Goal: Information Seeking & Learning: Learn about a topic

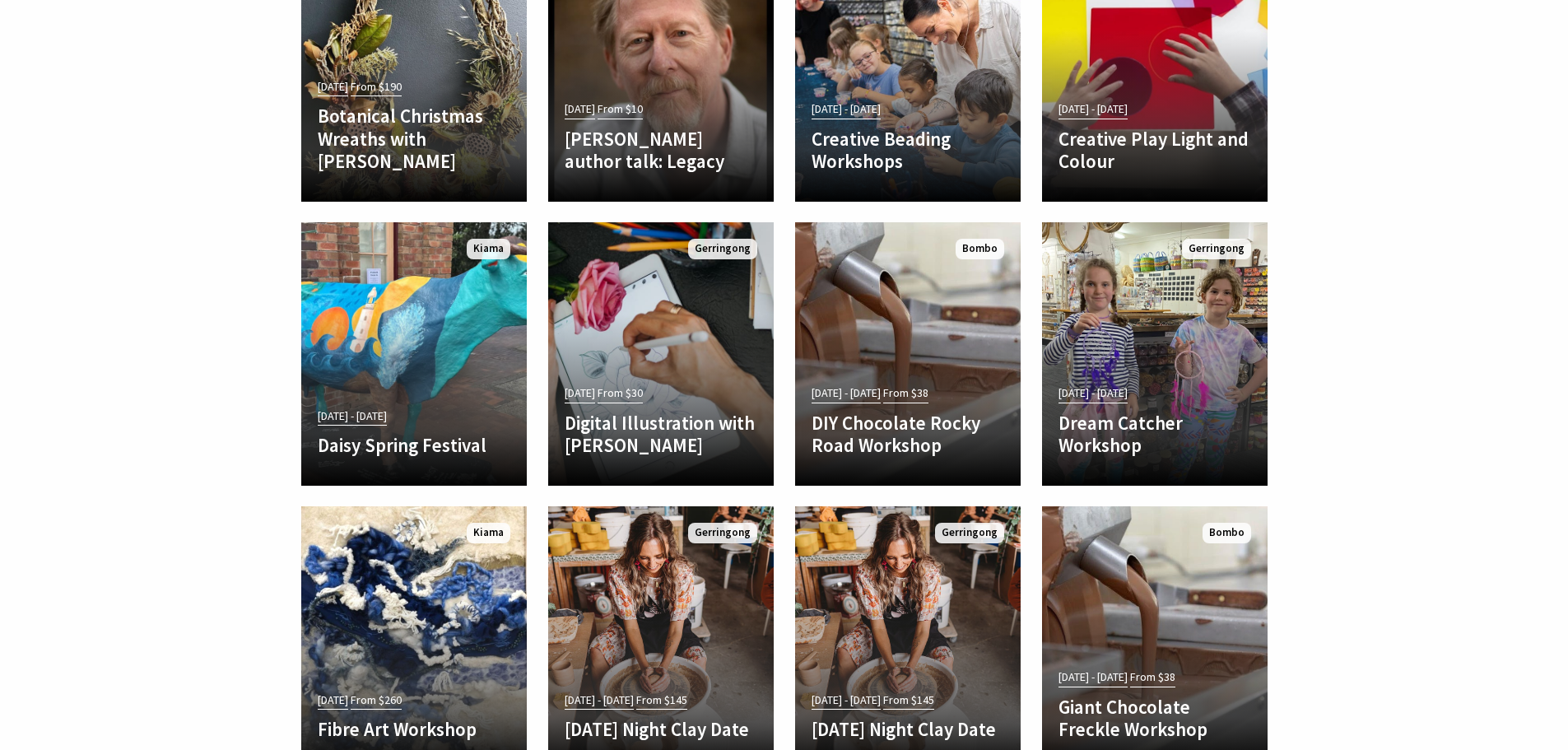
scroll to position [1317, 0]
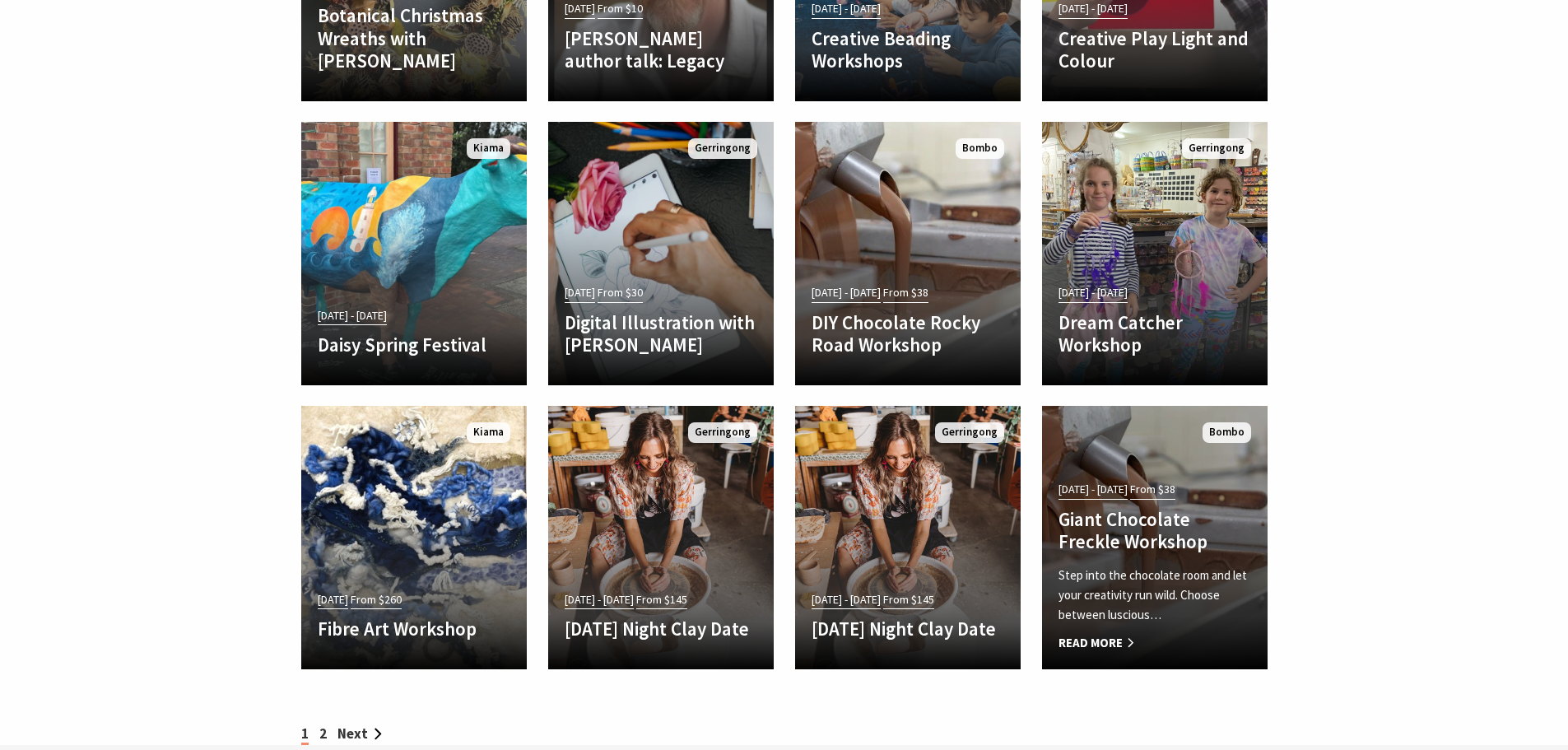
click at [1108, 643] on span "Read More" at bounding box center [1154, 643] width 192 height 20
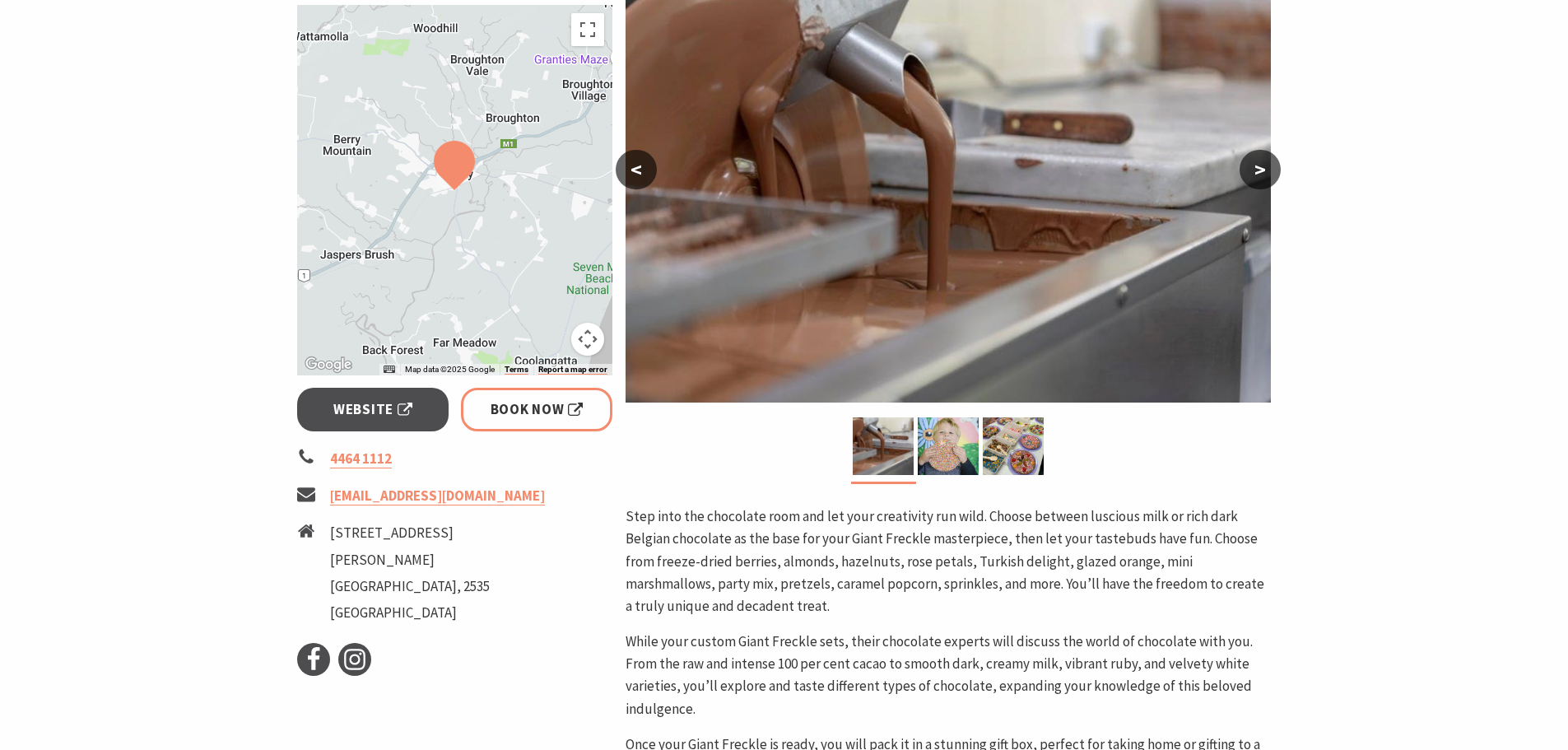
scroll to position [329, 0]
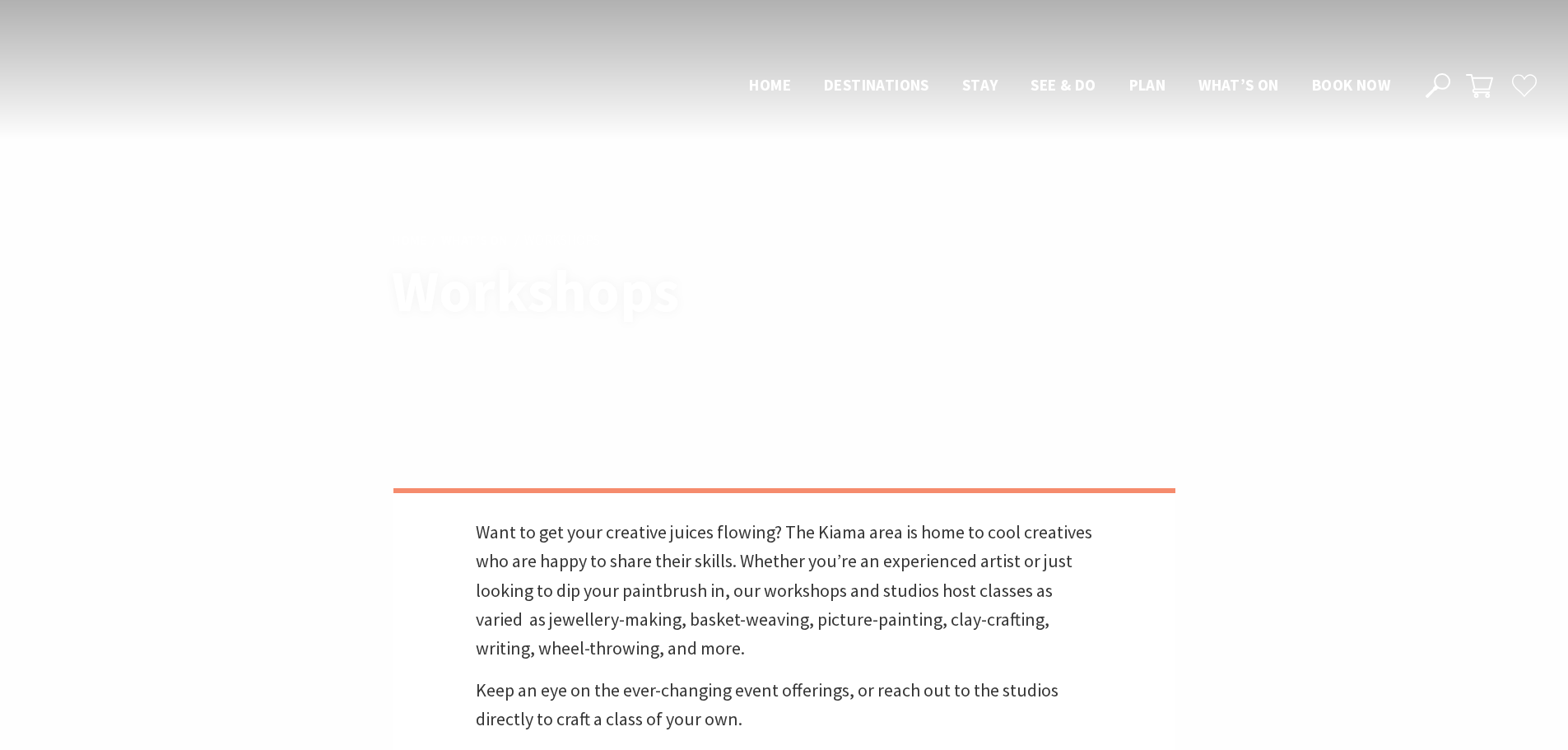
scroll to position [1317, 0]
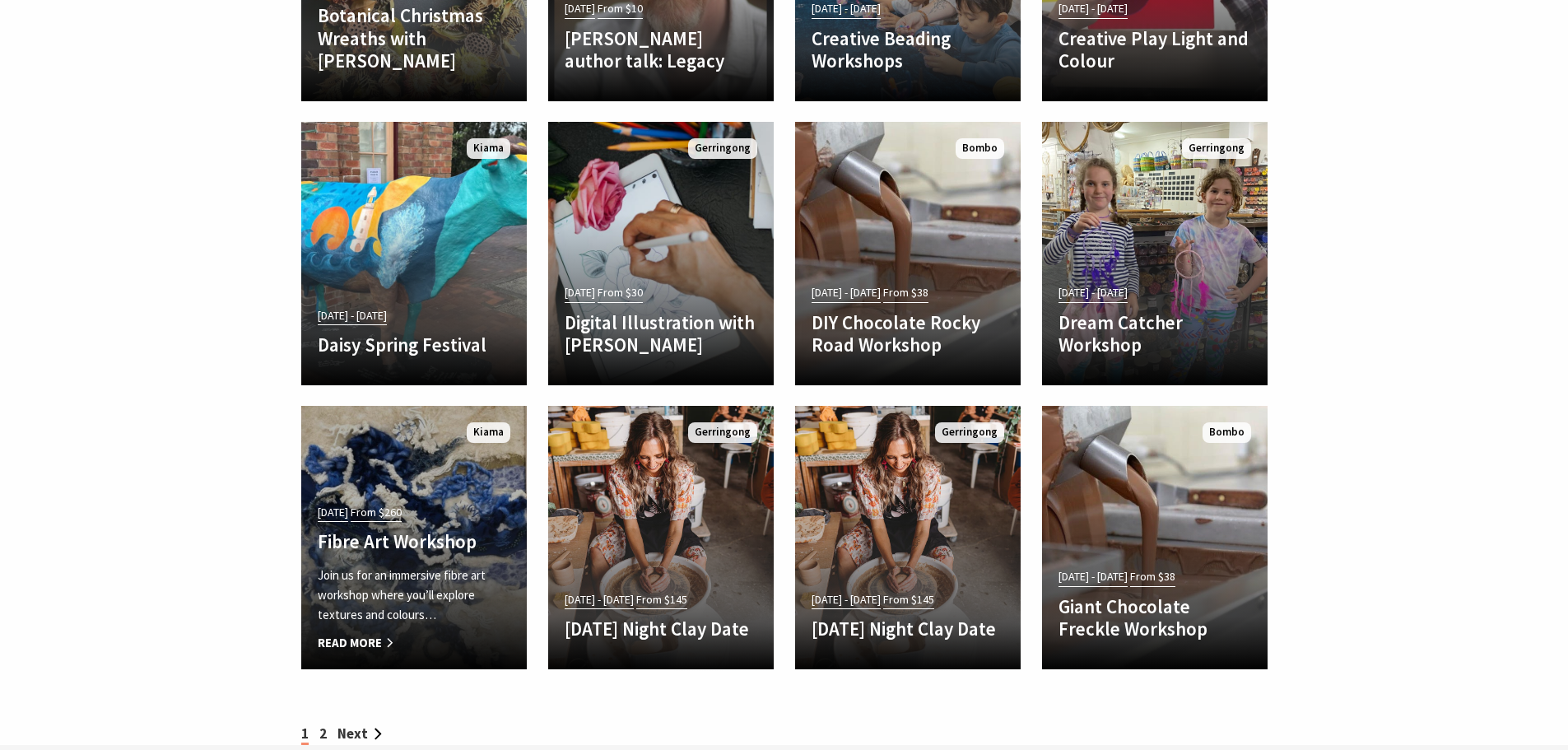
click at [389, 644] on span "Read More" at bounding box center [414, 643] width 192 height 20
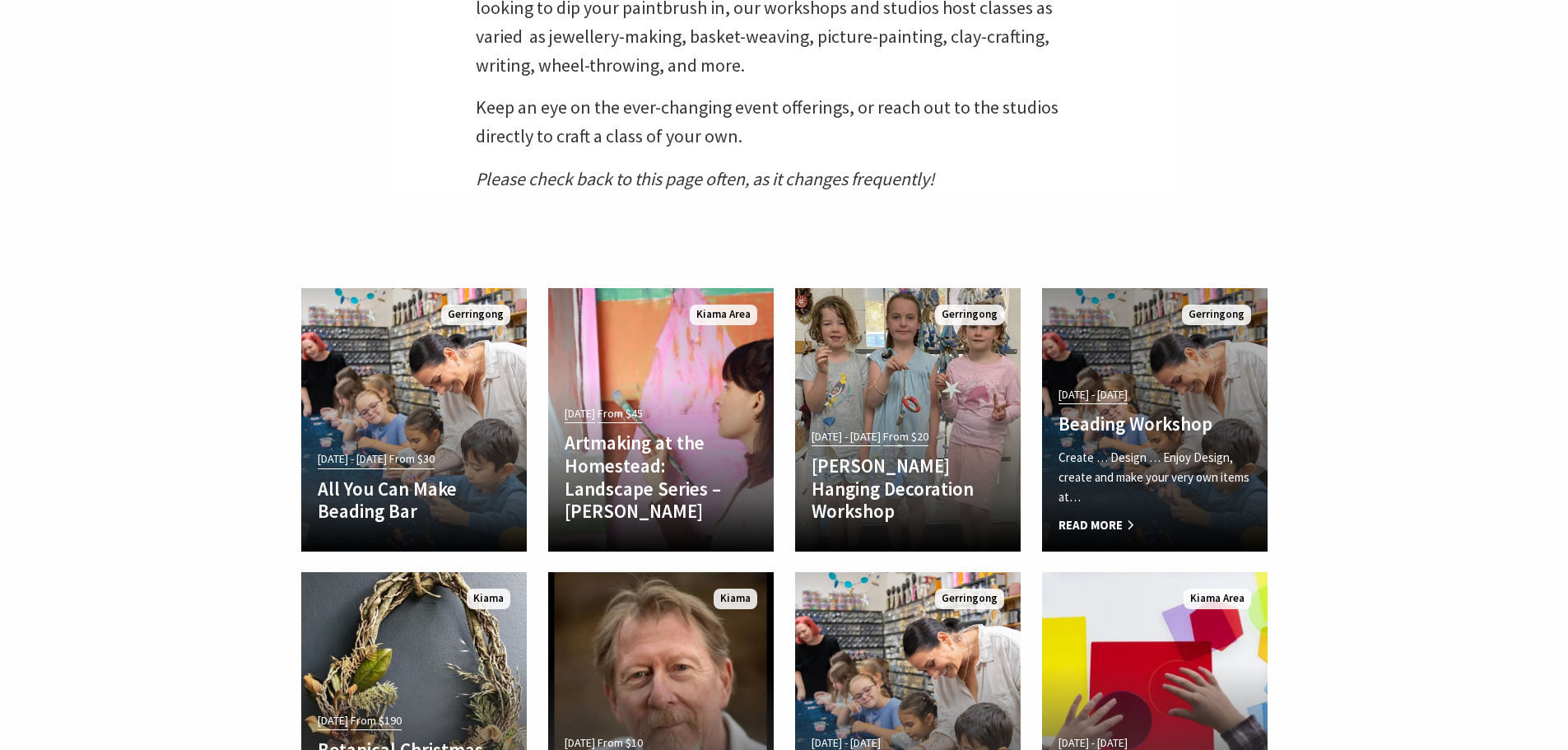
scroll to position [576, 0]
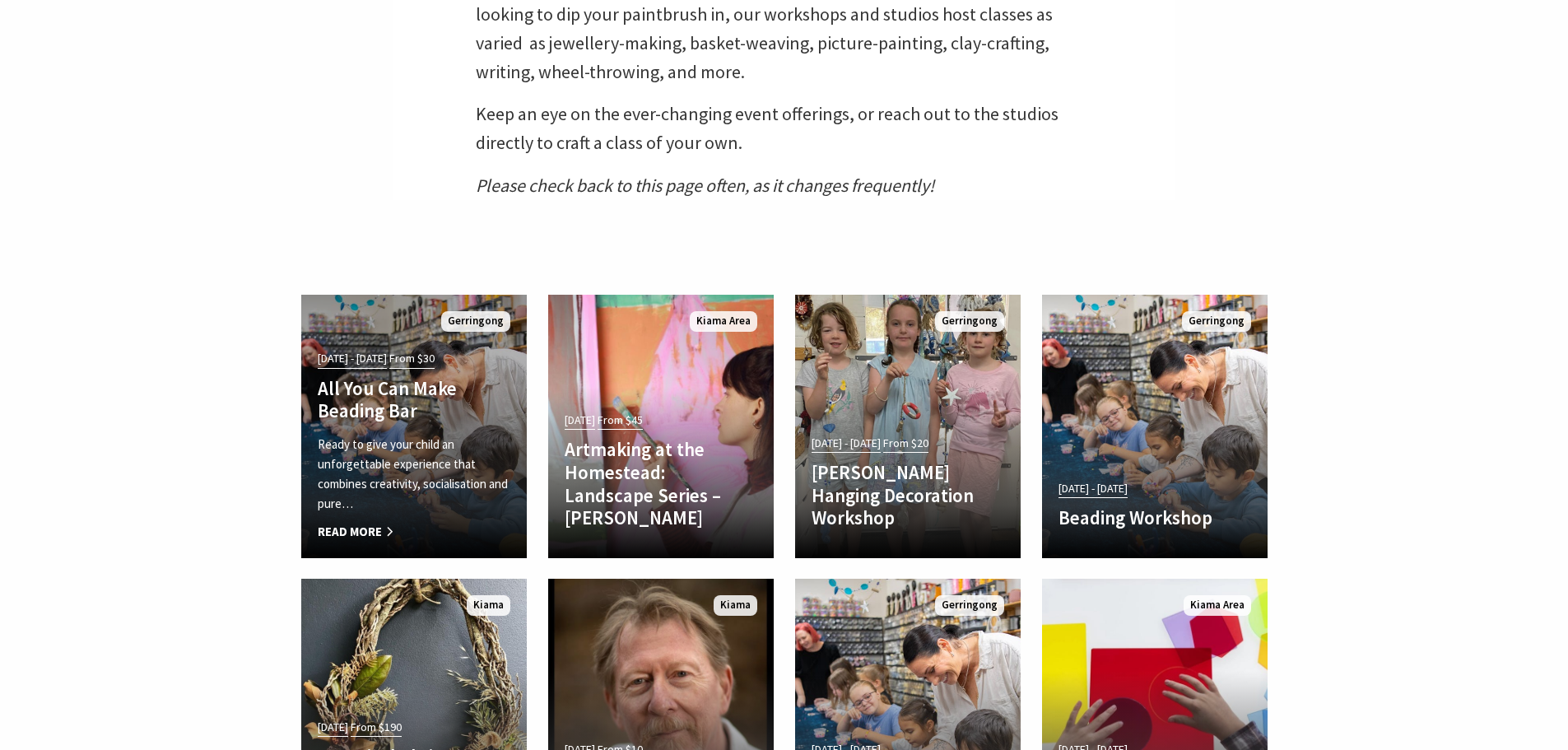
click at [365, 410] on h4 "All You Can Make Beading Bar" at bounding box center [414, 399] width 192 height 45
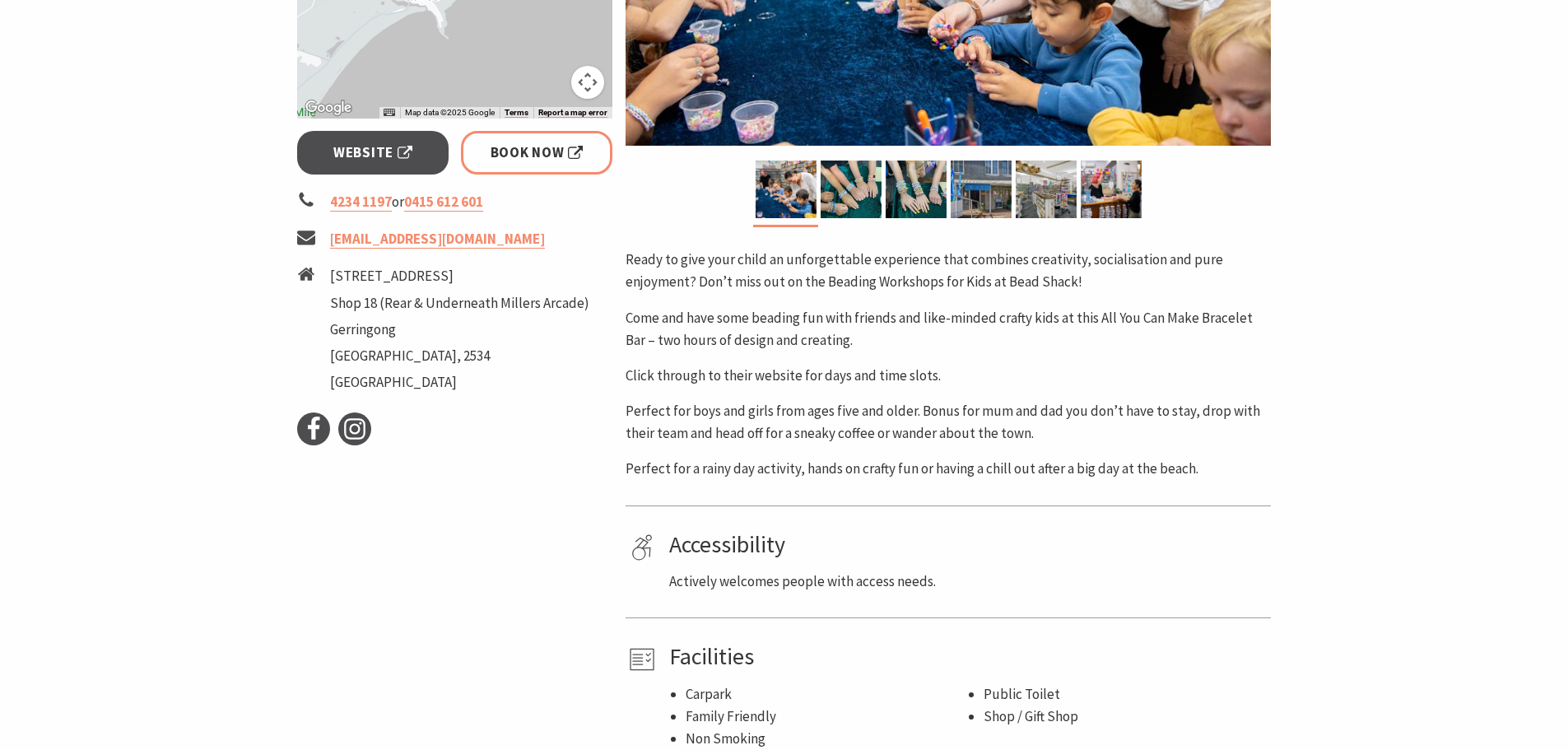
scroll to position [411, 0]
